Goal: Task Accomplishment & Management: Manage account settings

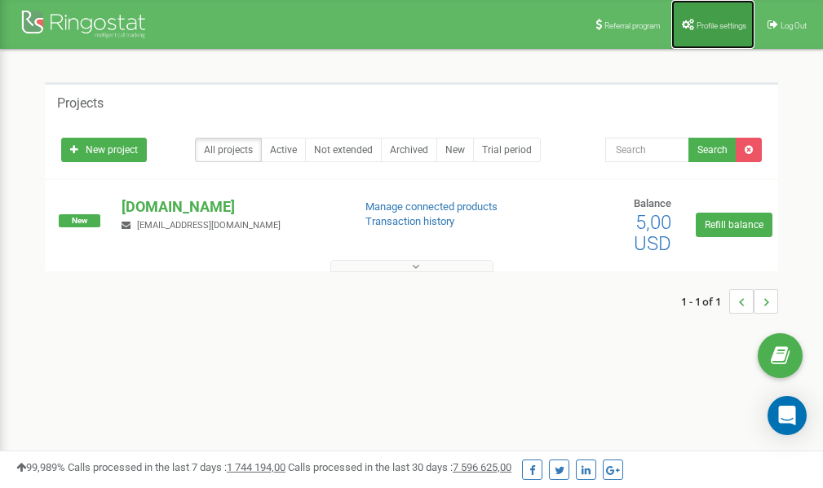
click at [712, 28] on span "Profile settings" at bounding box center [721, 25] width 50 height 9
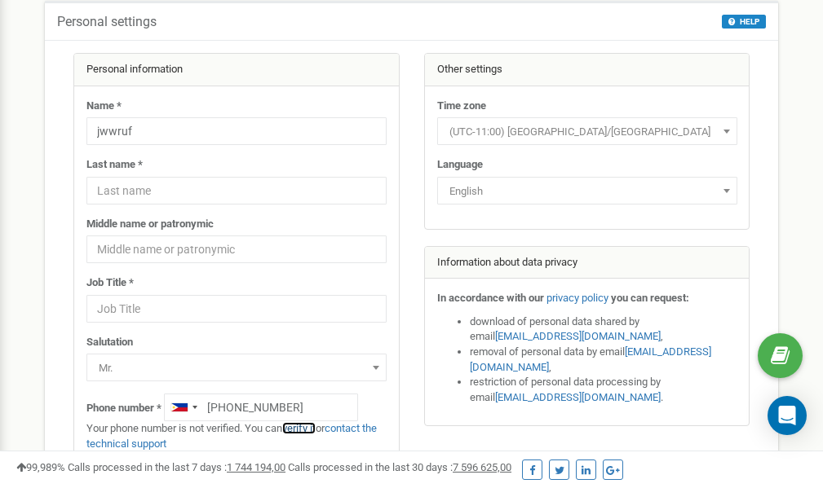
click at [308, 428] on link "verify it" at bounding box center [298, 428] width 33 height 12
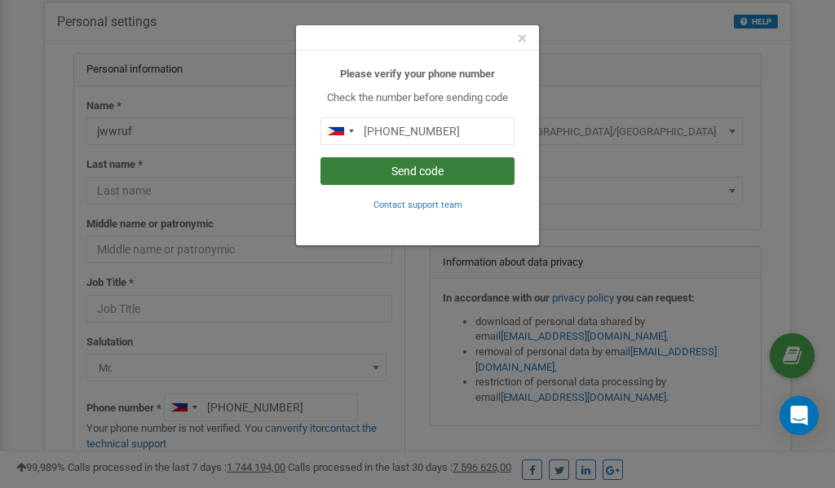
click at [412, 171] on button "Send code" at bounding box center [417, 171] width 194 height 28
